Goal: Register for event/course

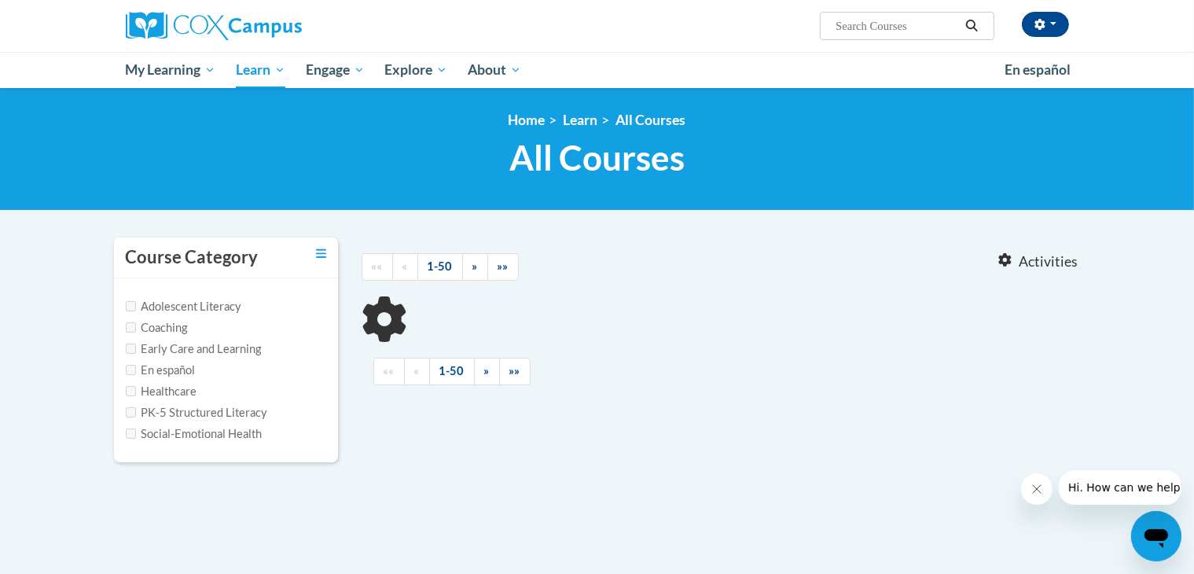
type input "pediatric hearing screening"
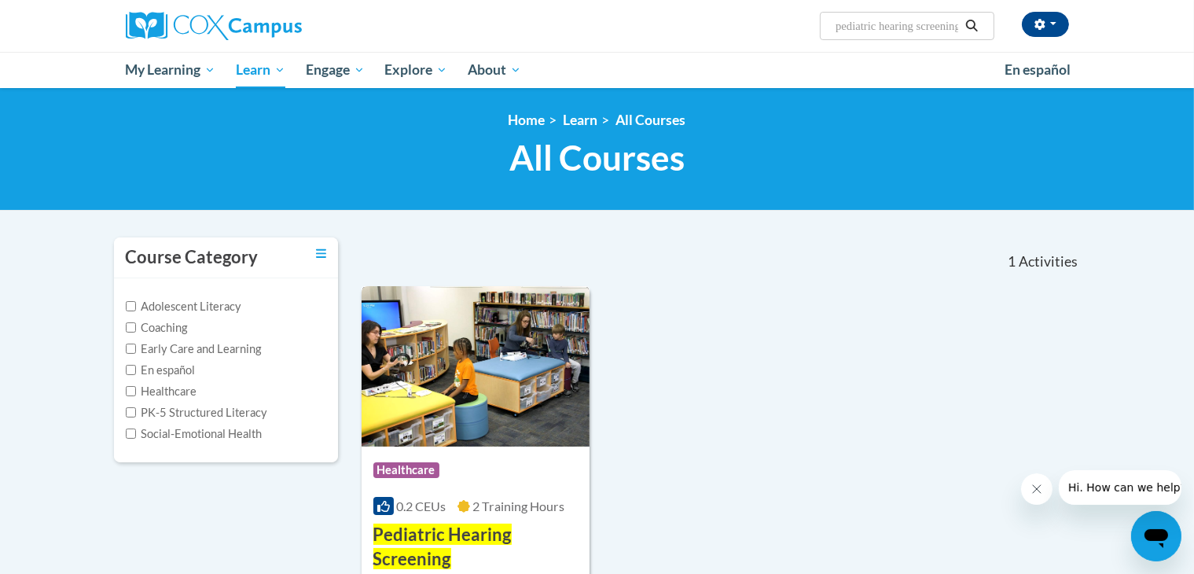
click at [471, 391] on img at bounding box center [475, 366] width 229 height 160
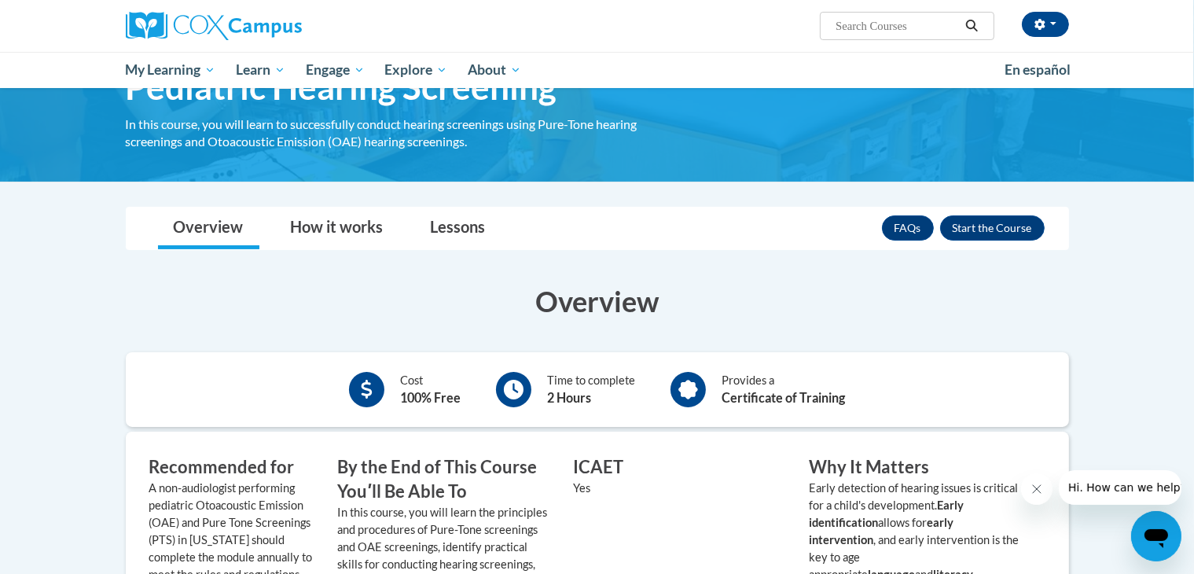
scroll to position [94, 0]
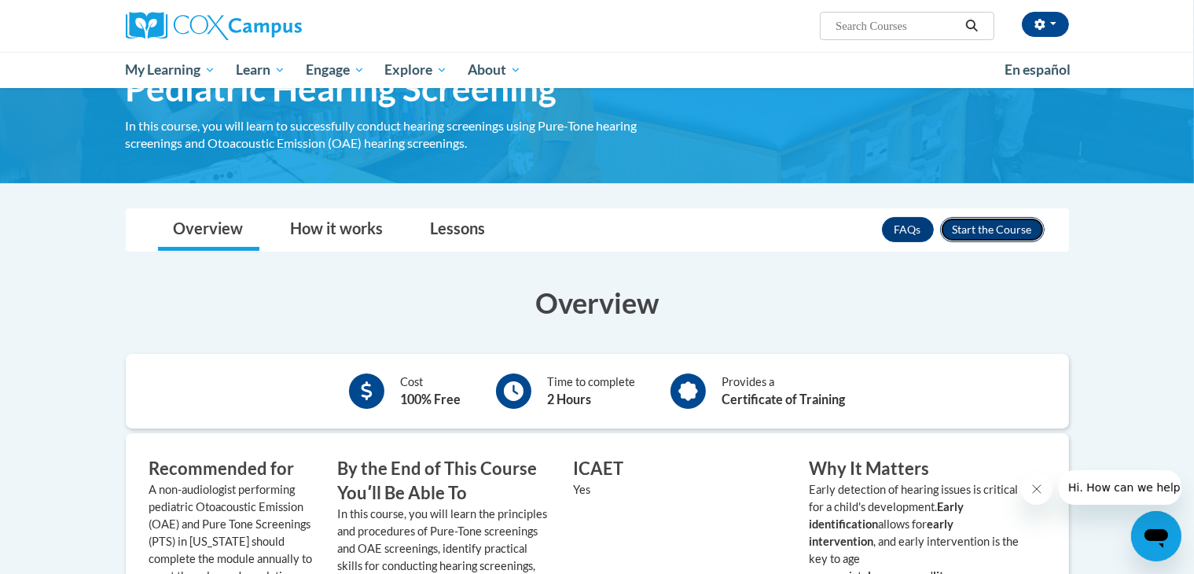
click at [995, 233] on button "Enroll" at bounding box center [992, 229] width 105 height 25
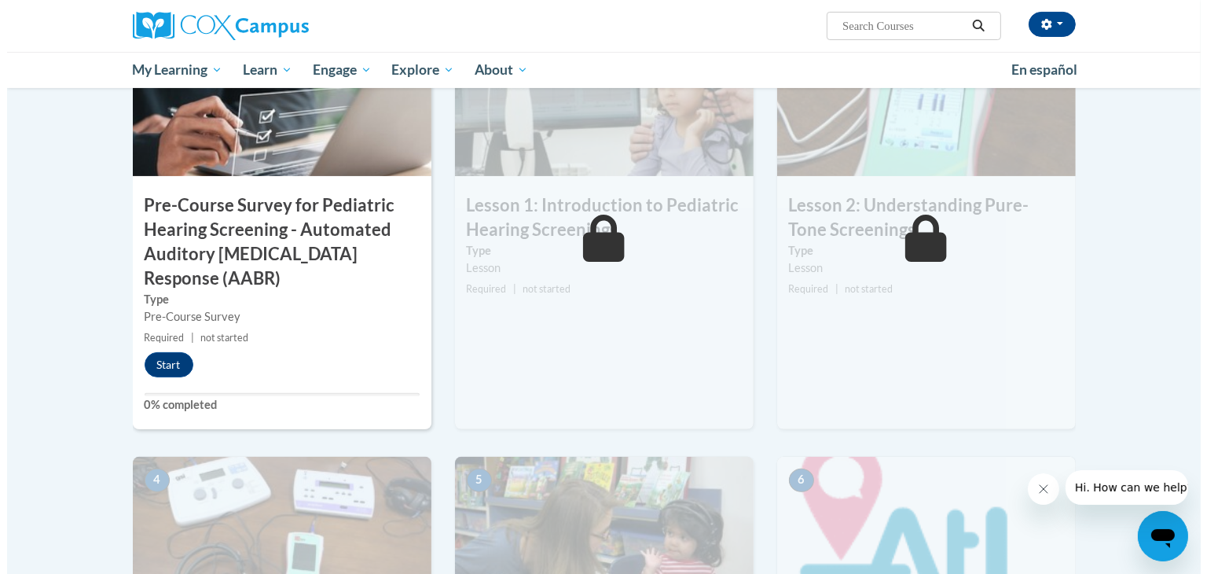
scroll to position [390, 0]
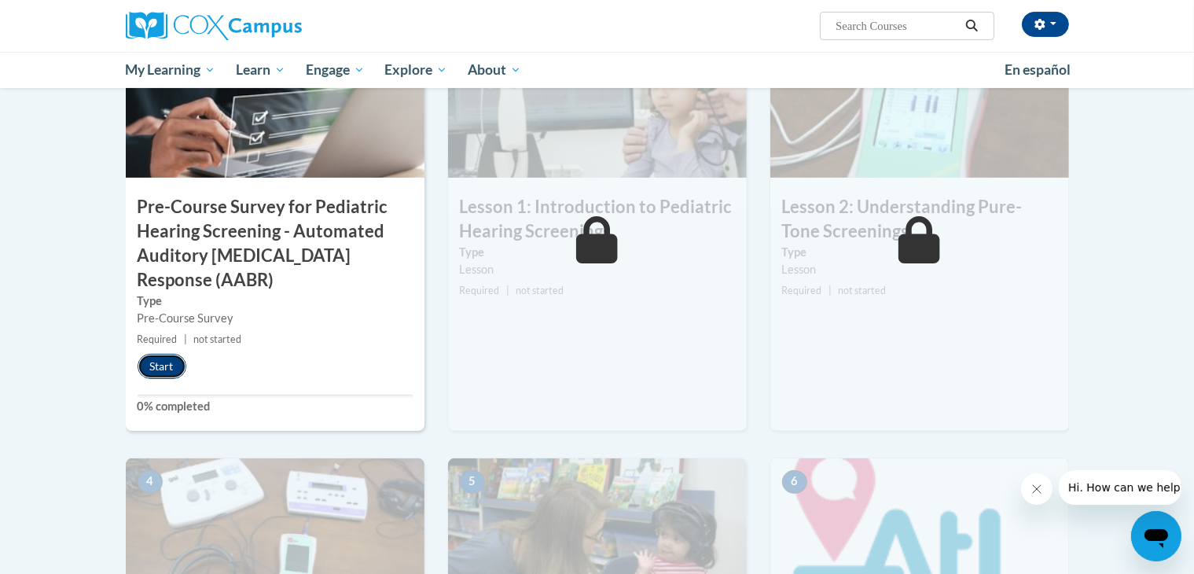
click at [179, 362] on button "Start" at bounding box center [162, 366] width 49 height 25
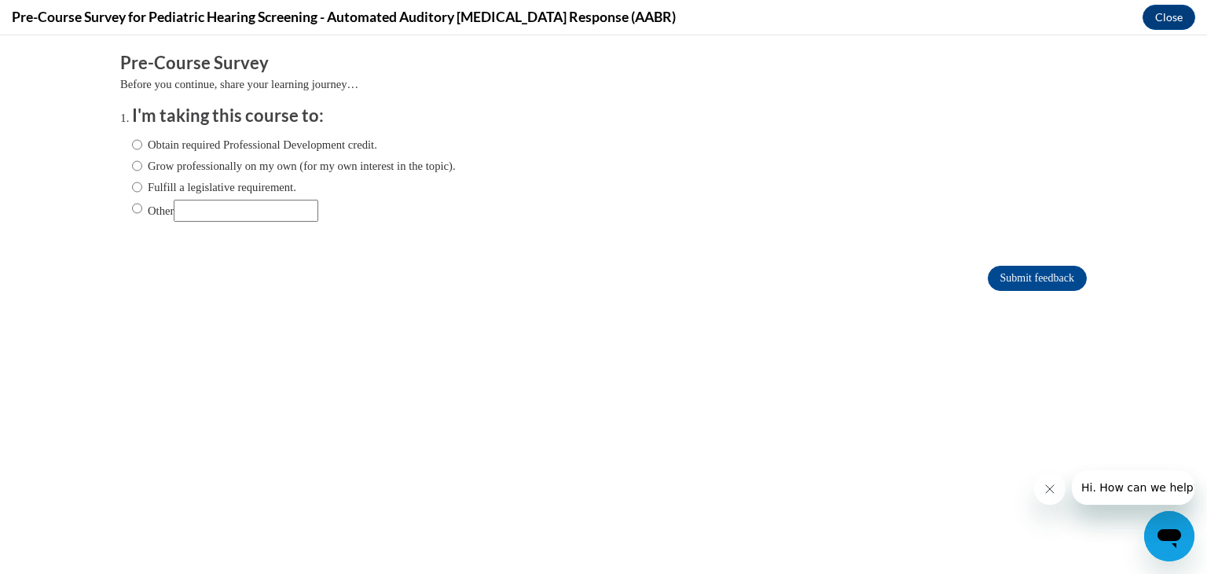
scroll to position [0, 0]
click at [142, 167] on label "Grow professionally on my own (for my own interest in the topic)." at bounding box center [294, 165] width 324 height 17
click at [142, 167] on input "Grow professionally on my own (for my own interest in the topic)." at bounding box center [137, 165] width 10 height 17
radio input "true"
click at [991, 281] on input "Submit feedback" at bounding box center [1037, 278] width 99 height 25
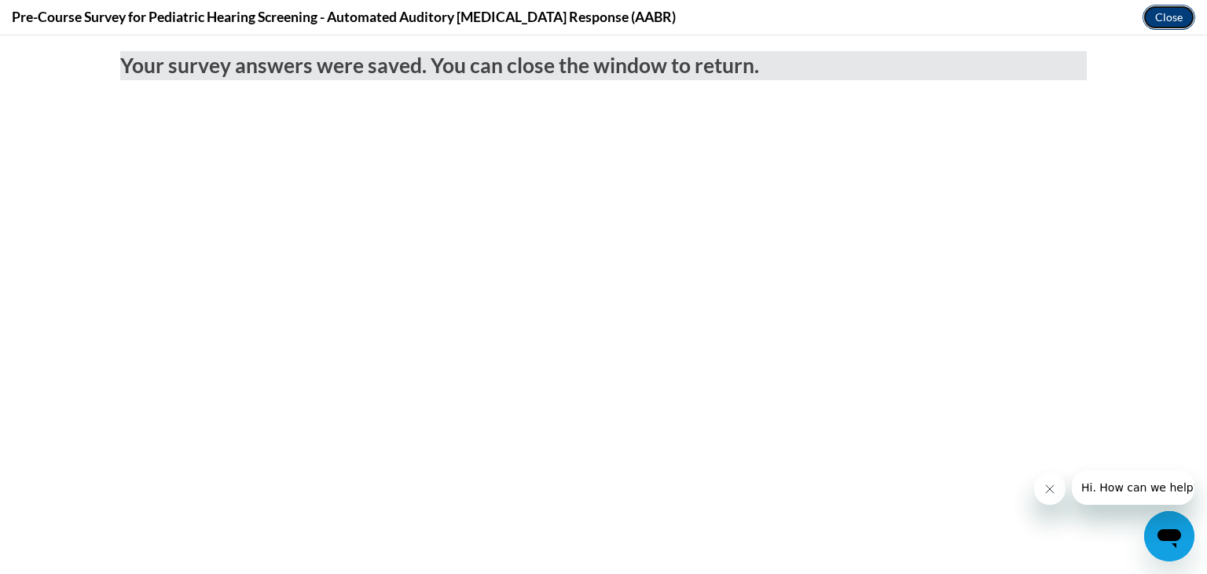
click at [1179, 16] on button "Close" at bounding box center [1168, 17] width 53 height 25
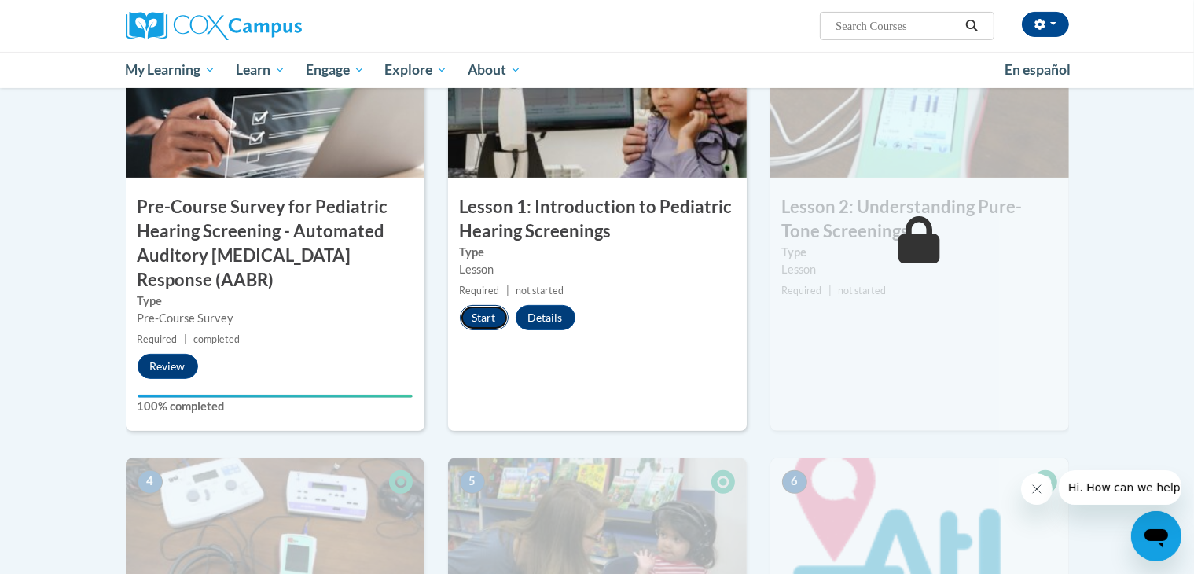
click at [486, 315] on button "Start" at bounding box center [484, 317] width 49 height 25
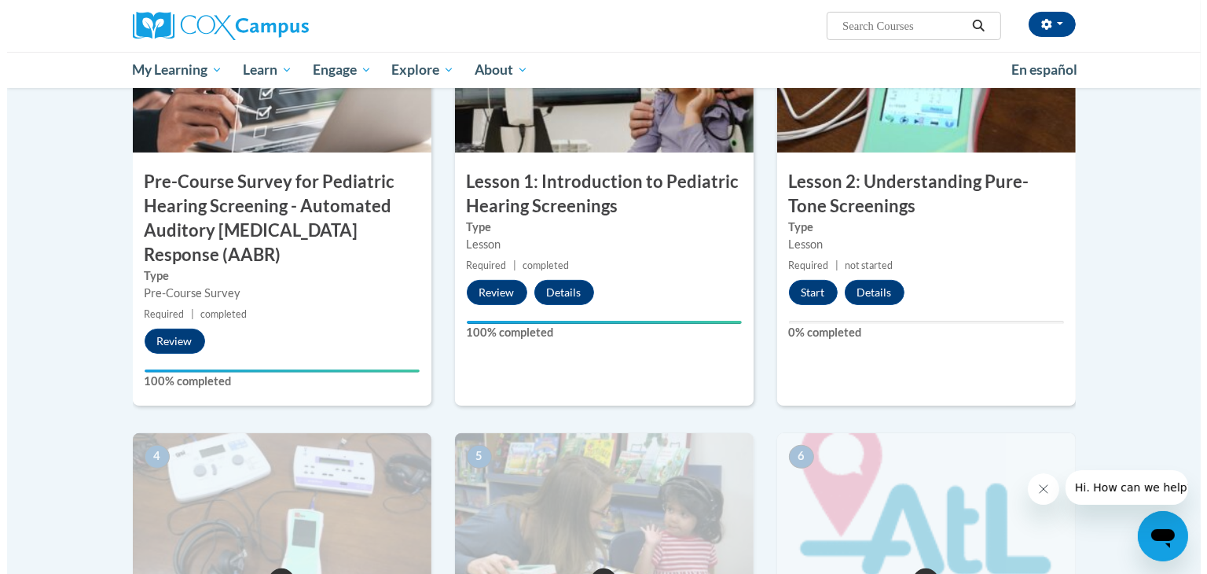
scroll to position [411, 0]
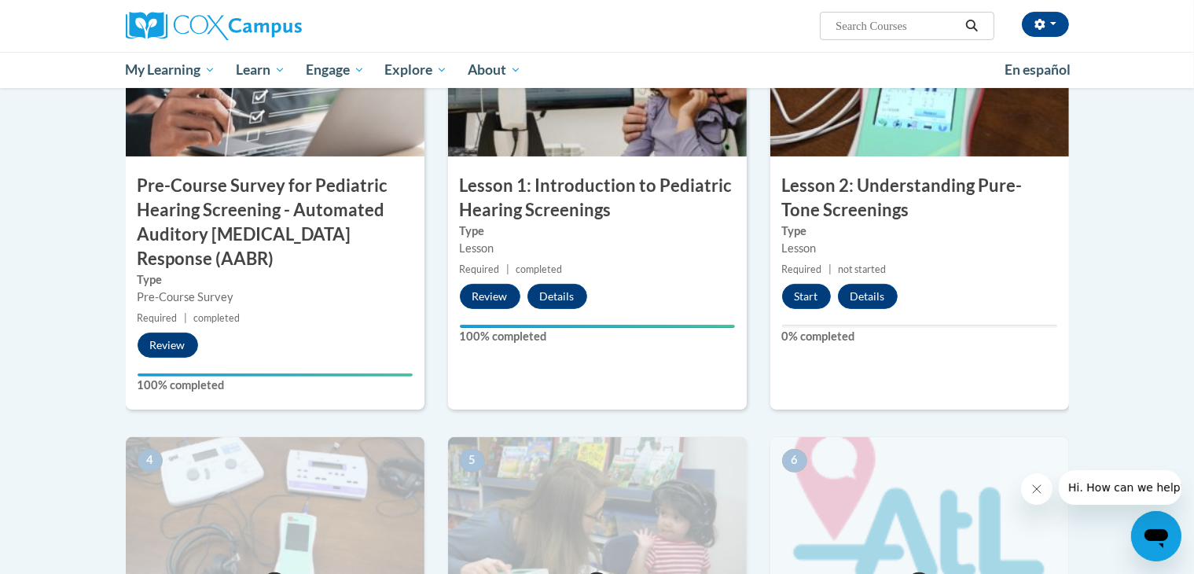
click at [879, 193] on h3 "Lesson 2: Understanding Pure-Tone Screenings" at bounding box center [919, 198] width 299 height 49
click at [867, 174] on h3 "Lesson 2: Understanding Pure-Tone Screenings" at bounding box center [919, 198] width 299 height 49
click at [911, 139] on img at bounding box center [919, 77] width 299 height 157
click at [806, 292] on button "Start" at bounding box center [806, 296] width 49 height 25
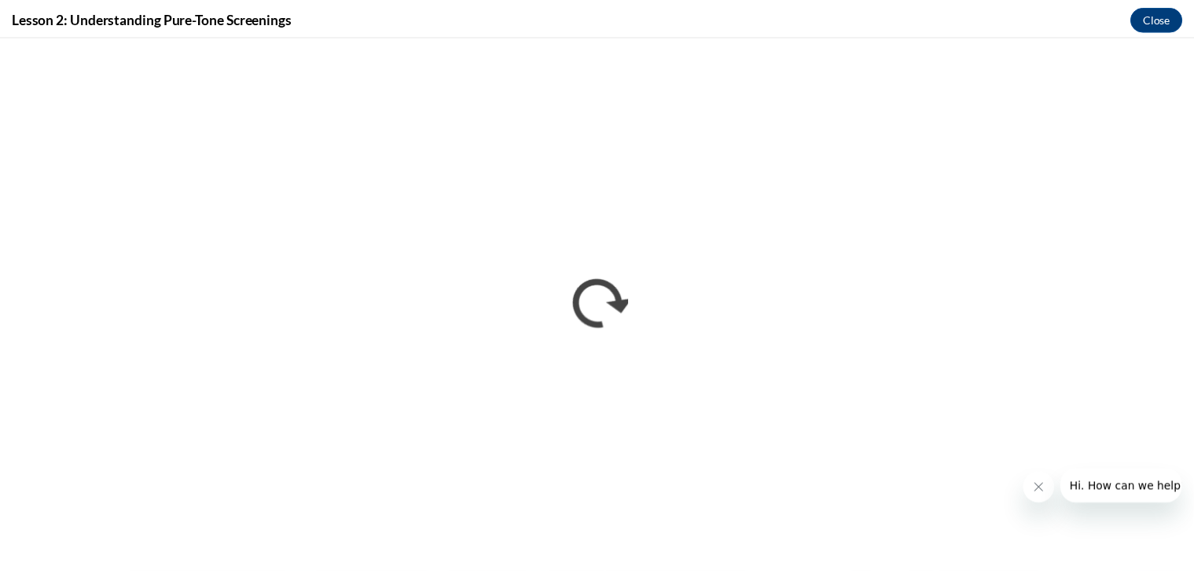
scroll to position [0, 0]
click at [1043, 486] on icon "Close message from company" at bounding box center [1049, 488] width 13 height 13
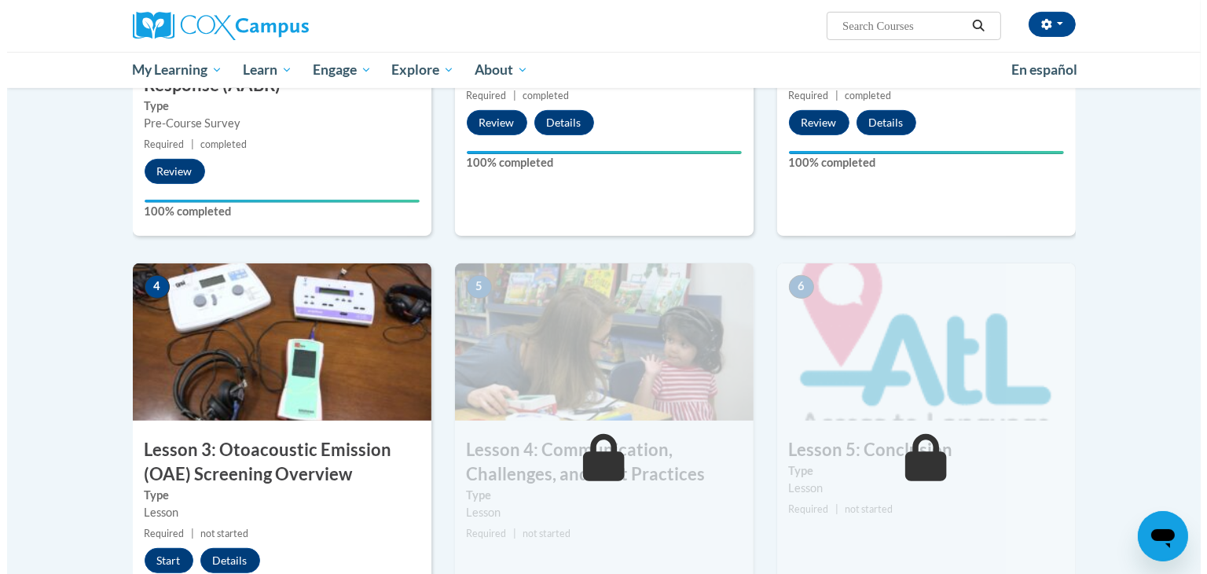
scroll to position [766, 0]
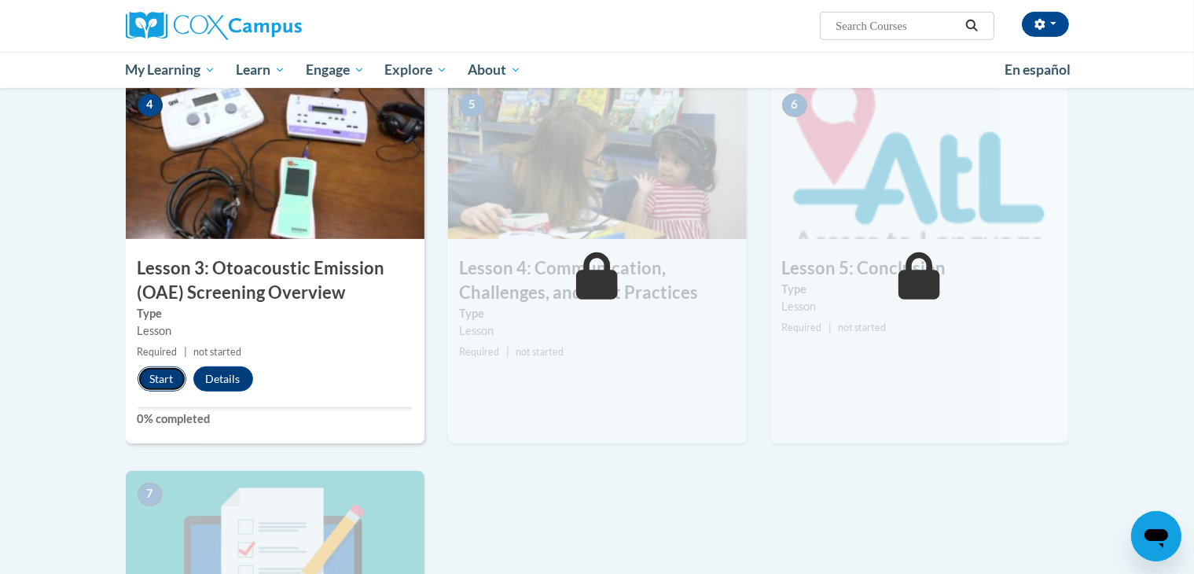
click at [153, 383] on button "Start" at bounding box center [162, 378] width 49 height 25
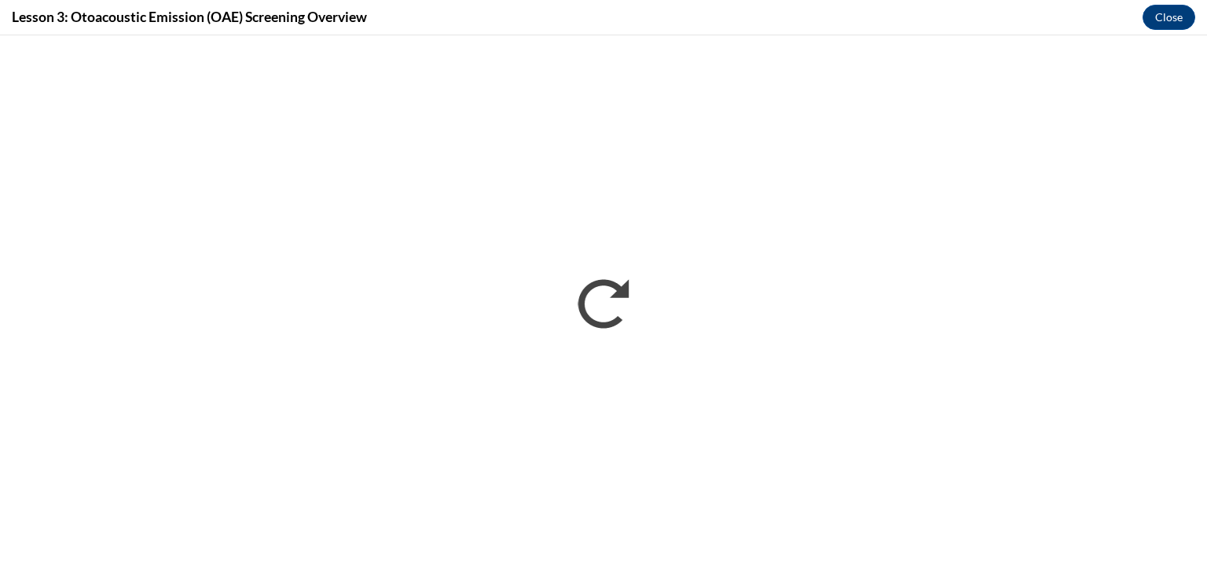
scroll to position [0, 0]
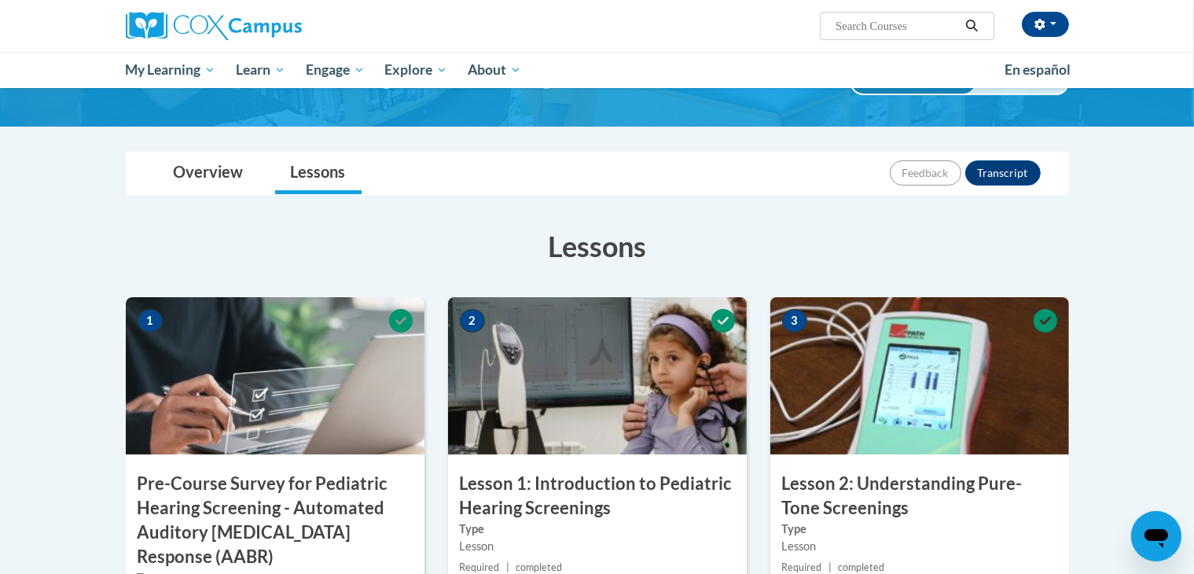
scroll to position [104, 0]
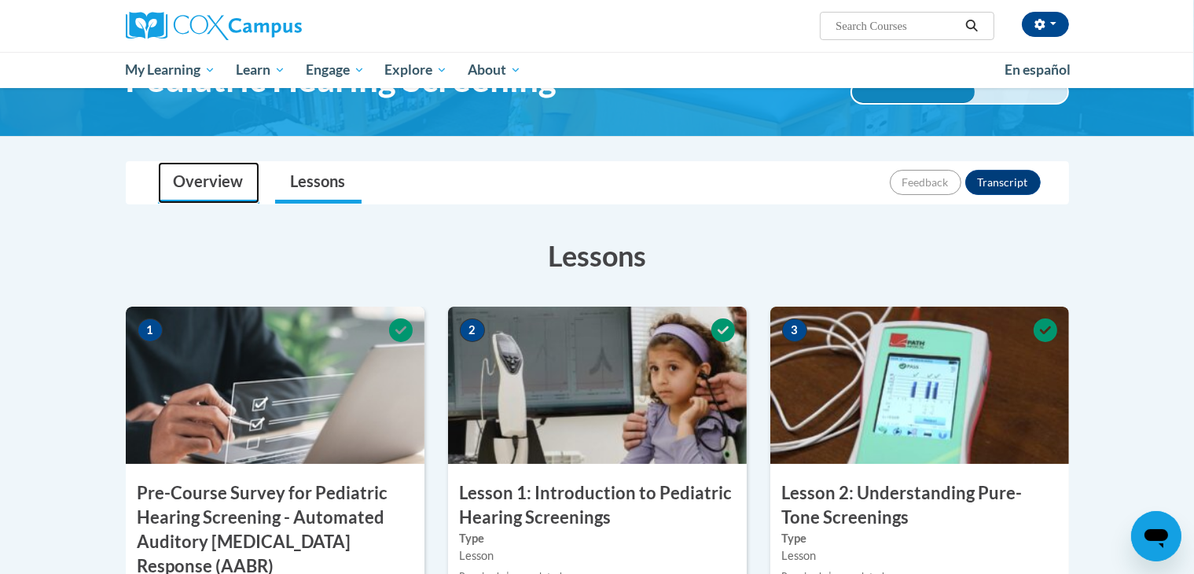
click at [222, 178] on link "Overview" at bounding box center [208, 183] width 101 height 42
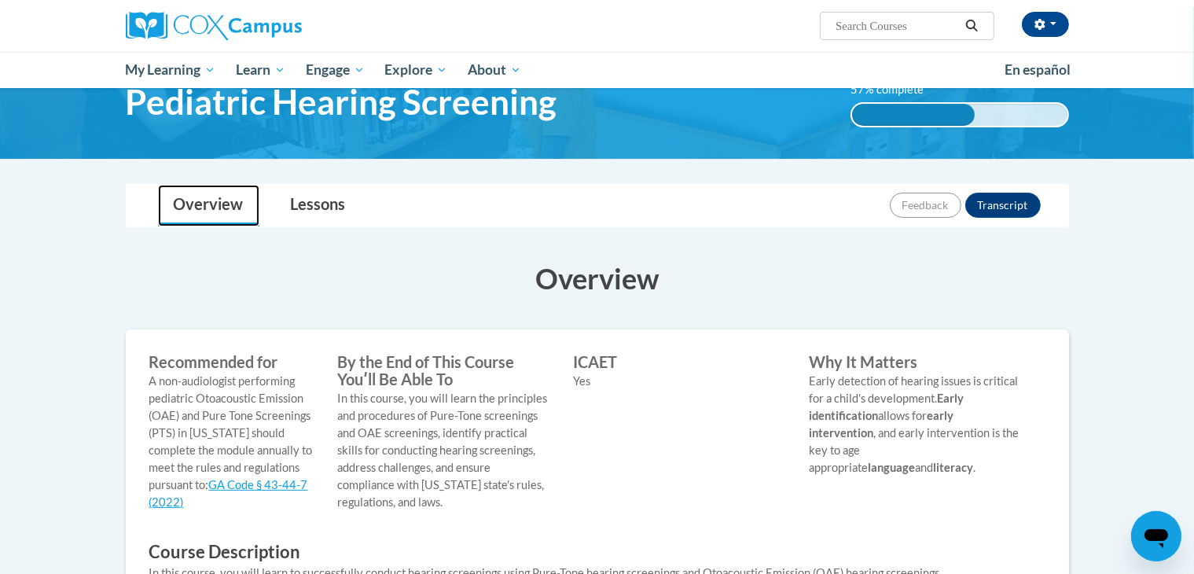
scroll to position [74, 0]
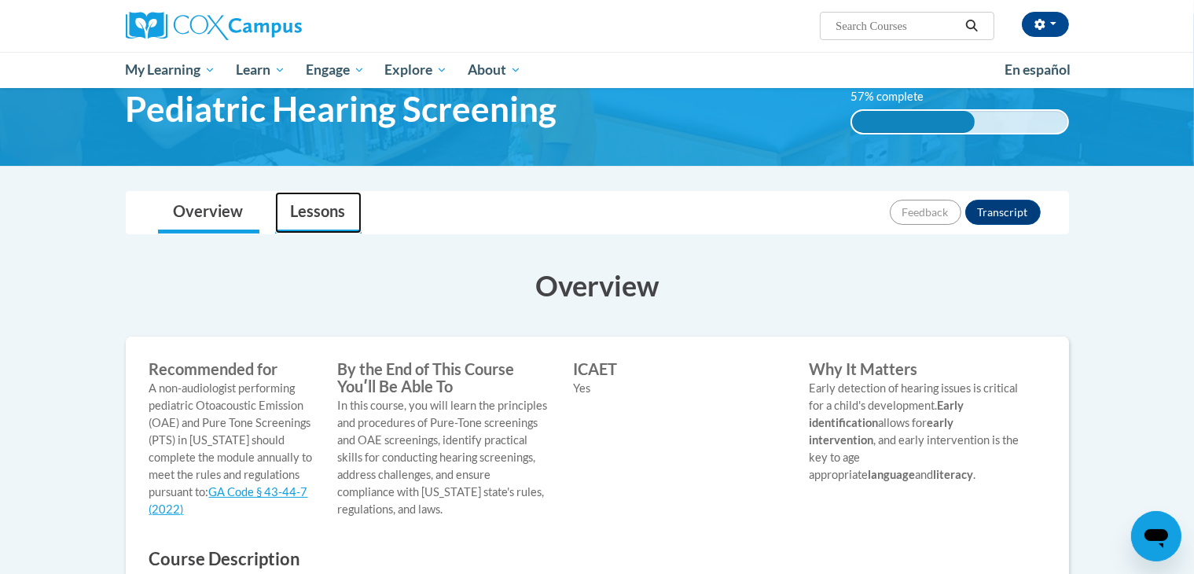
click at [313, 215] on link "Lessons" at bounding box center [318, 213] width 86 height 42
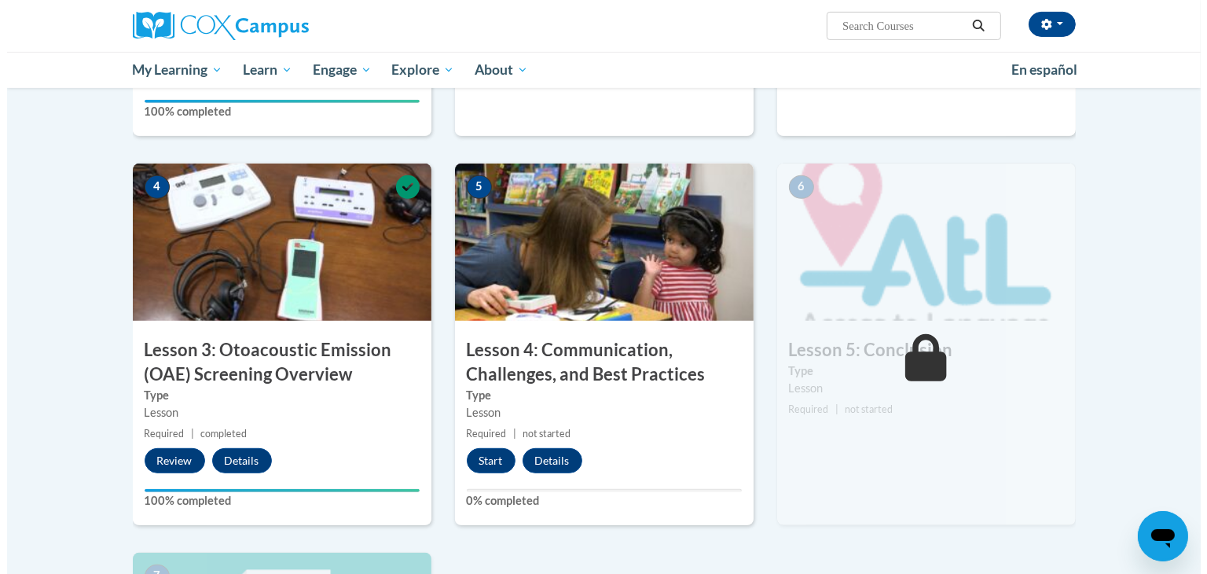
scroll to position [698, 0]
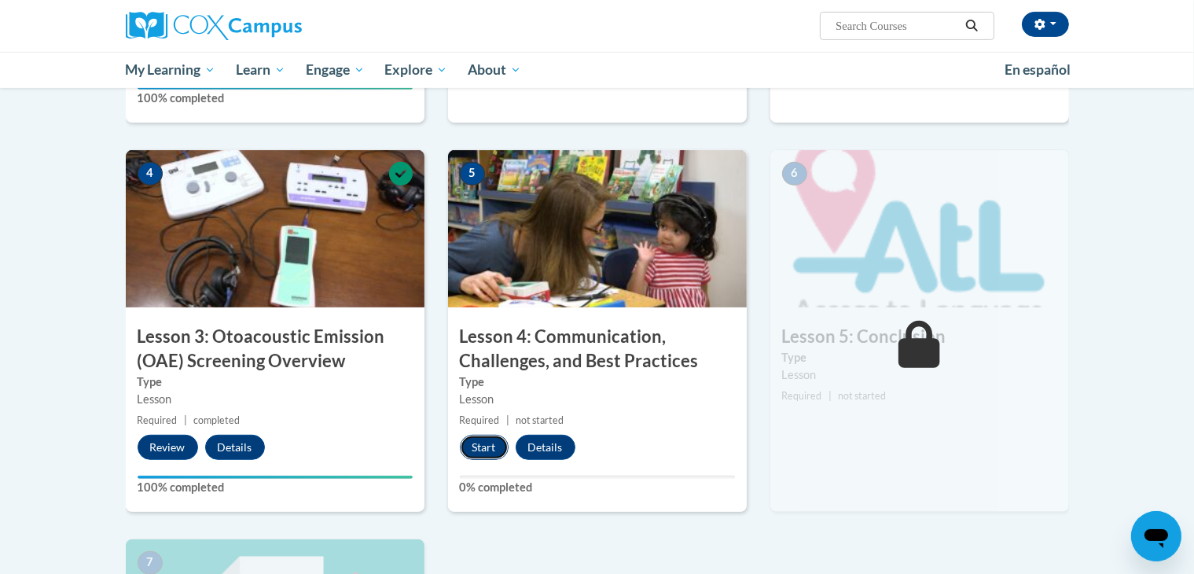
click at [487, 447] on button "Start" at bounding box center [484, 447] width 49 height 25
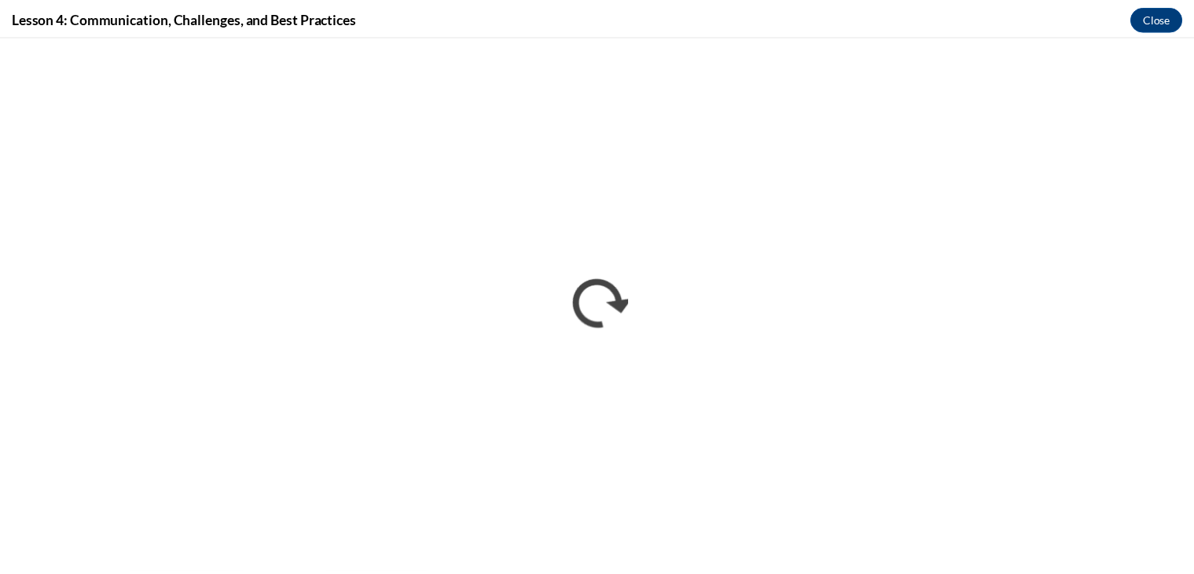
scroll to position [0, 0]
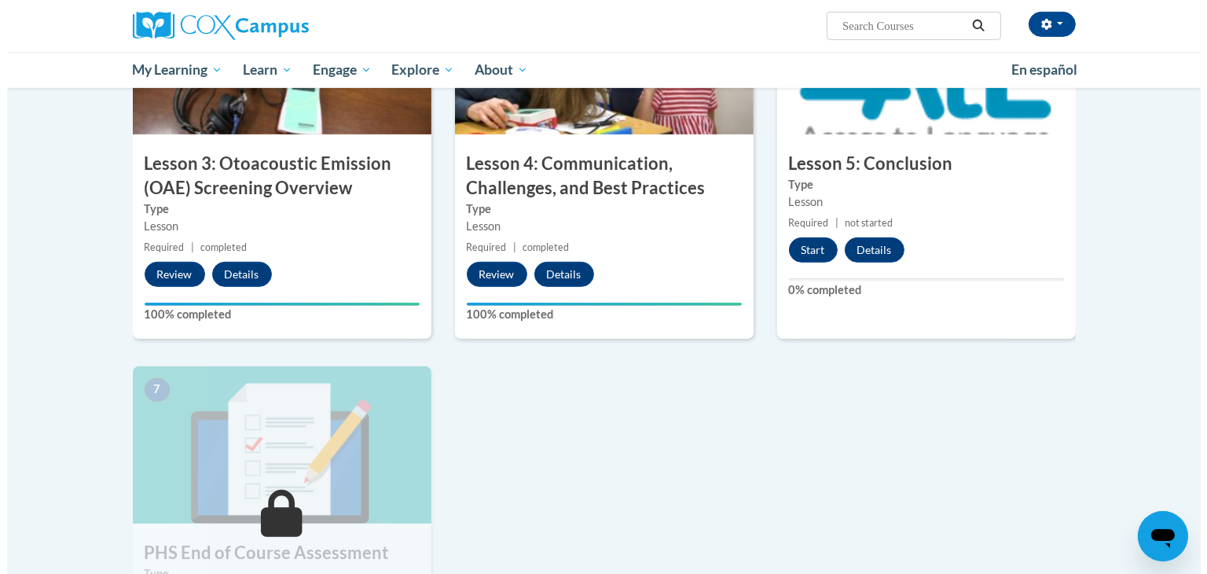
scroll to position [873, 0]
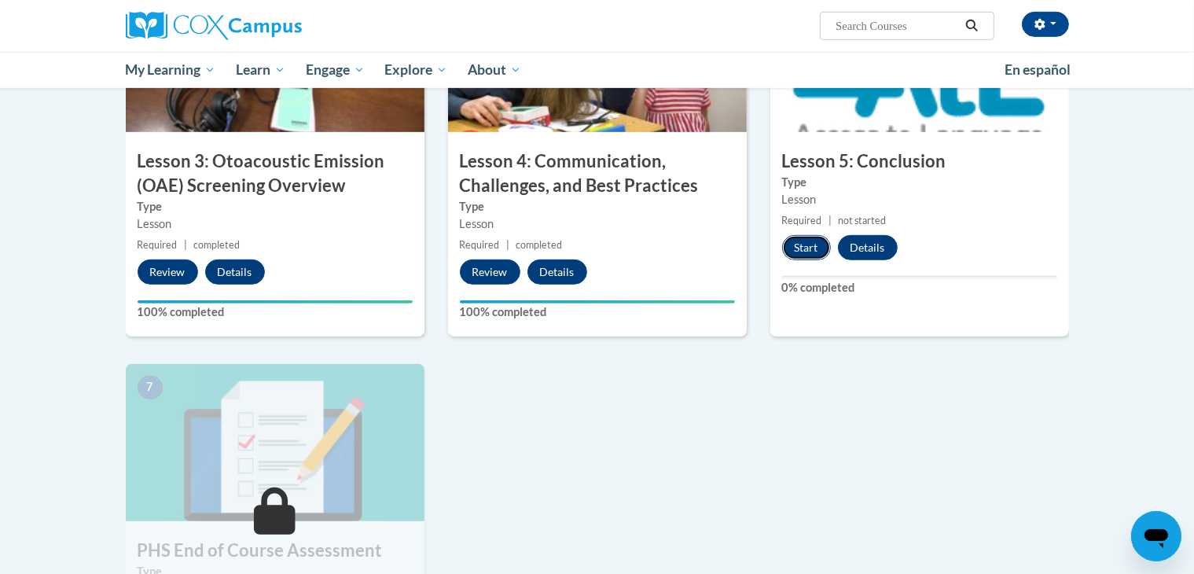
click at [808, 249] on button "Start" at bounding box center [806, 247] width 49 height 25
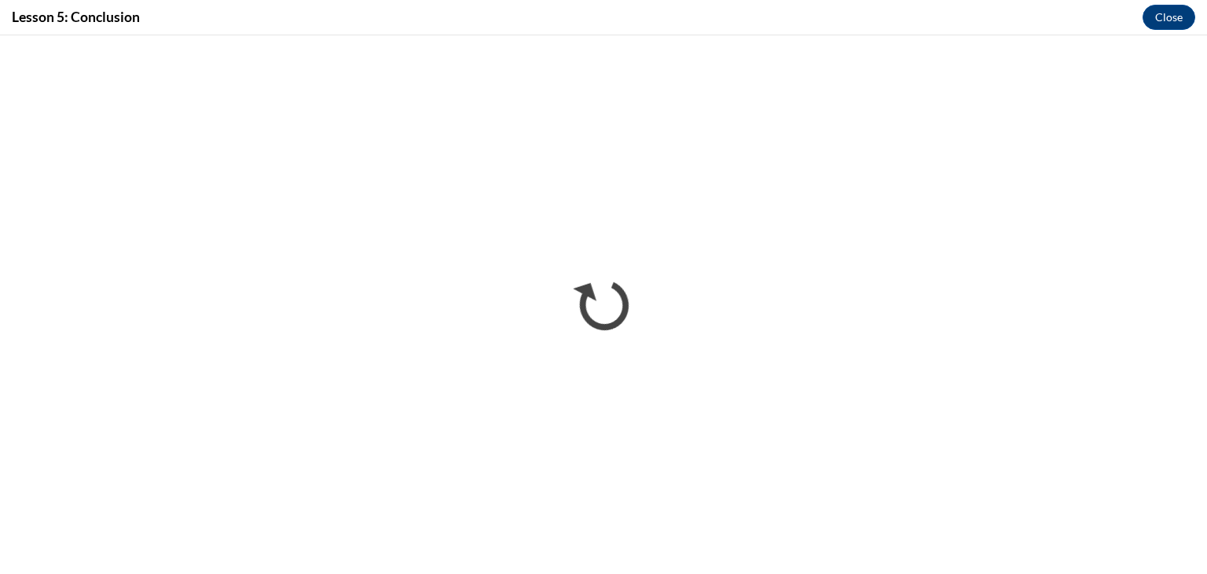
scroll to position [0, 0]
